Goal: Task Accomplishment & Management: Use online tool/utility

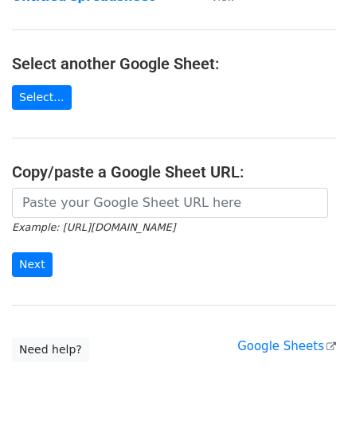
scroll to position [159, 0]
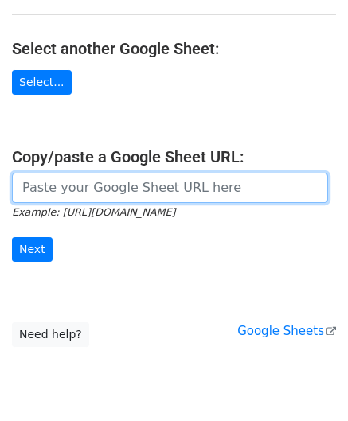
click at [92, 192] on input "url" at bounding box center [170, 188] width 316 height 30
paste input "https://docs.google.com/spreadsheets/d/1eXC-5a11Xh_Fhe9-X9QBJIDYfP_AcGdKKy1qTuO…"
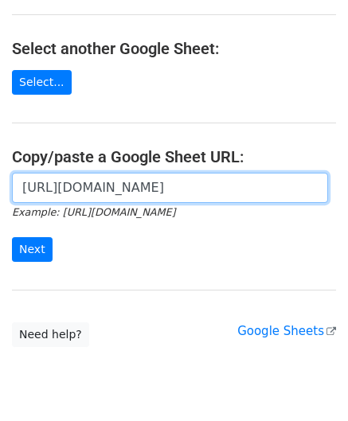
scroll to position [0, 343]
type input "https://docs.google.com/spreadsheets/d/1eXC-5a11Xh_Fhe9-X9QBJIDYfP_AcGdKKy1qTuO…"
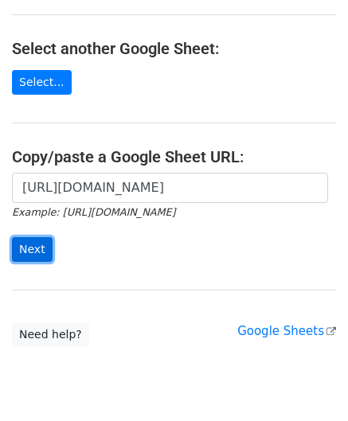
click at [39, 243] on input "Next" at bounding box center [32, 249] width 41 height 25
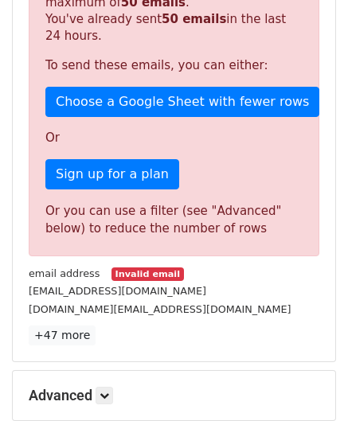
scroll to position [538, 0]
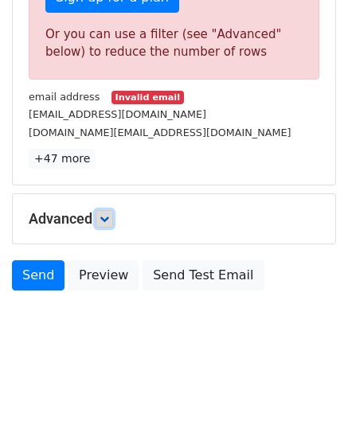
click at [109, 219] on icon at bounding box center [105, 219] width 10 height 10
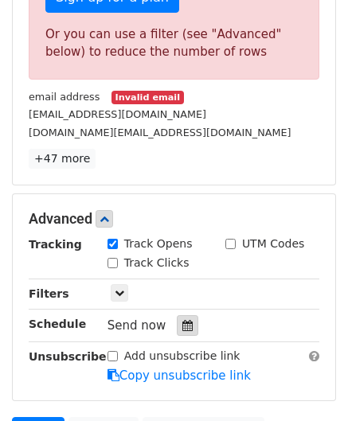
drag, startPoint x: 172, startPoint y: 319, endPoint x: 180, endPoint y: 313, distance: 10.2
click at [177, 319] on div at bounding box center [188, 325] width 22 height 21
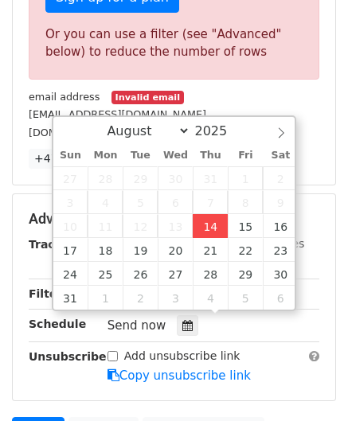
type input "[DATE] 12:00"
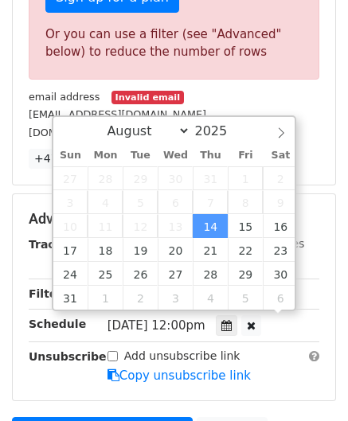
scroll to position [0, 0]
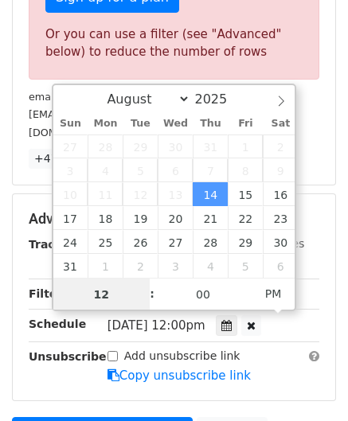
type input "8"
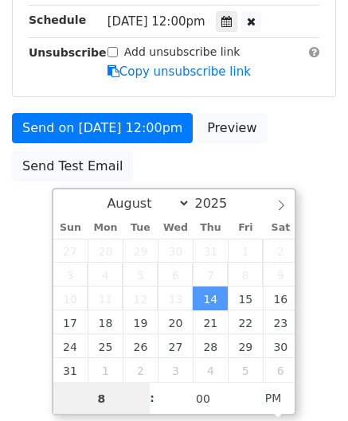
scroll to position [538, 0]
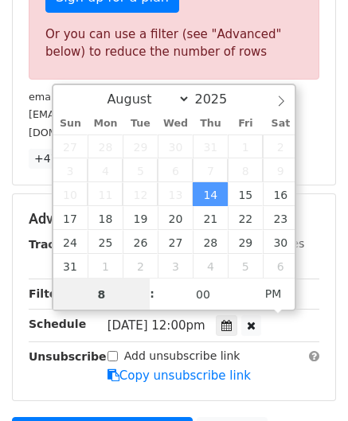
drag, startPoint x: 117, startPoint y: 303, endPoint x: 33, endPoint y: 304, distance: 83.7
click at [33, 304] on body "New Campaign Daily emails left: 0 Google Sheet: Untitled spreadsheet Variables …" at bounding box center [174, 15] width 348 height 1083
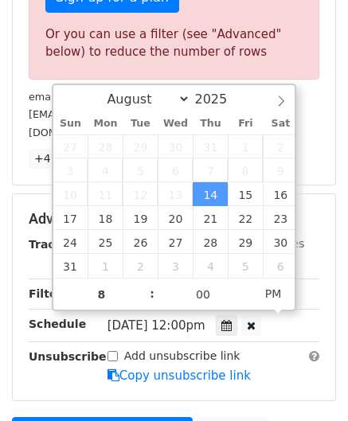
type input "[DATE] 20:00"
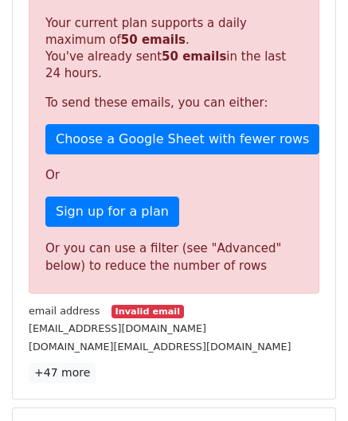
scroll to position [731, 0]
